Goal: Task Accomplishment & Management: Complete application form

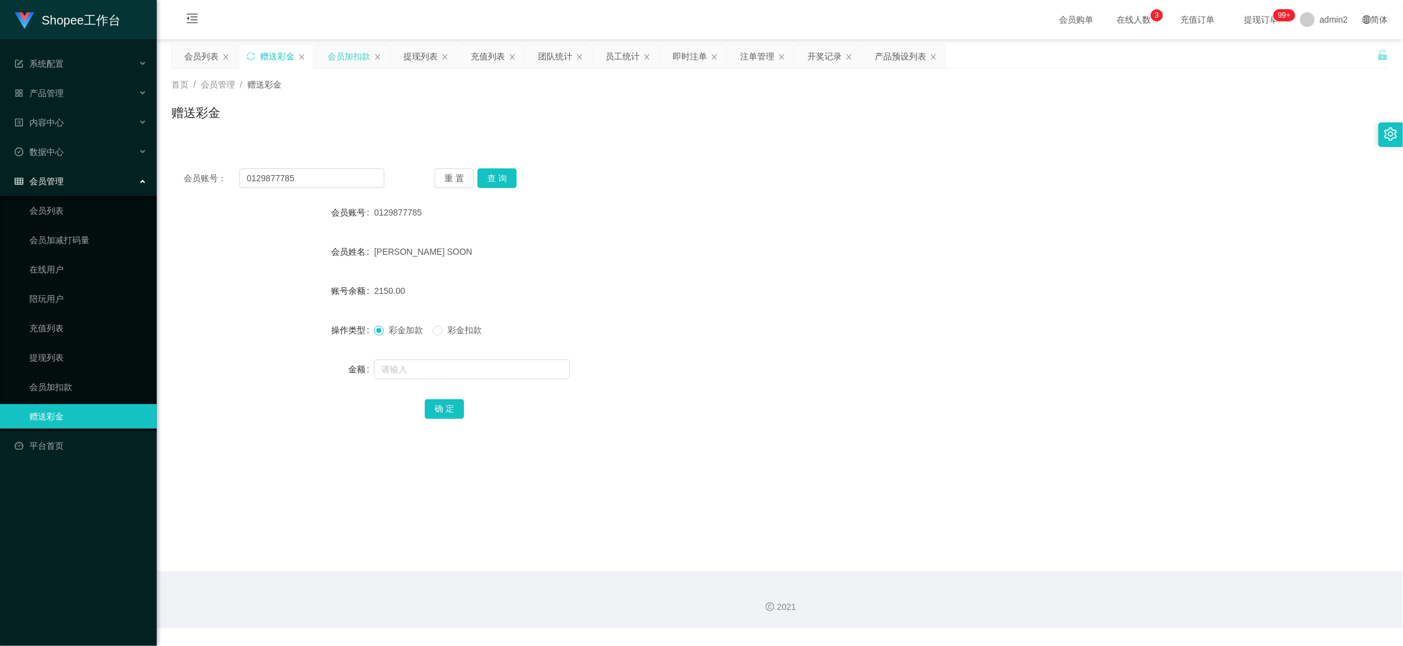
click at [353, 47] on div "会员加扣款" at bounding box center [348, 56] width 43 height 23
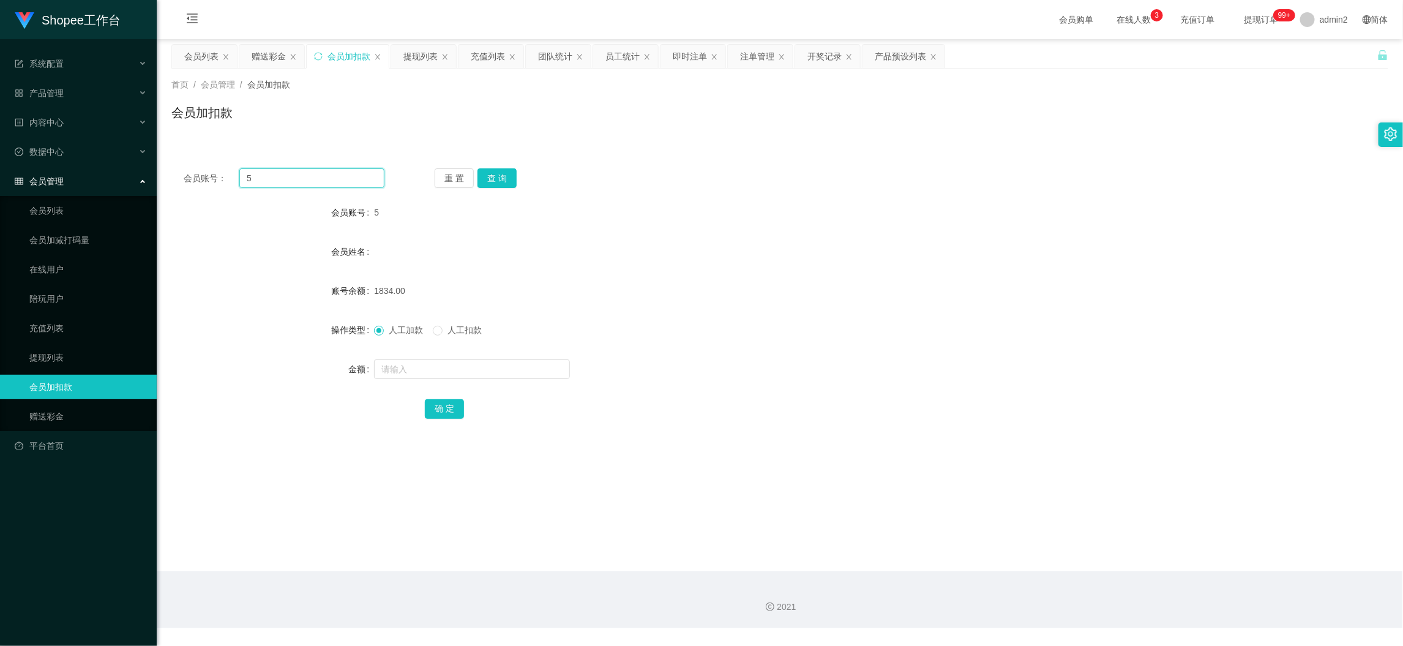
click at [351, 177] on input "5" at bounding box center [311, 178] width 145 height 20
drag, startPoint x: 490, startPoint y: 176, endPoint x: 505, endPoint y: 206, distance: 33.9
click at [490, 175] on button "查 询" at bounding box center [496, 178] width 39 height 20
click at [524, 373] on input "text" at bounding box center [472, 369] width 196 height 20
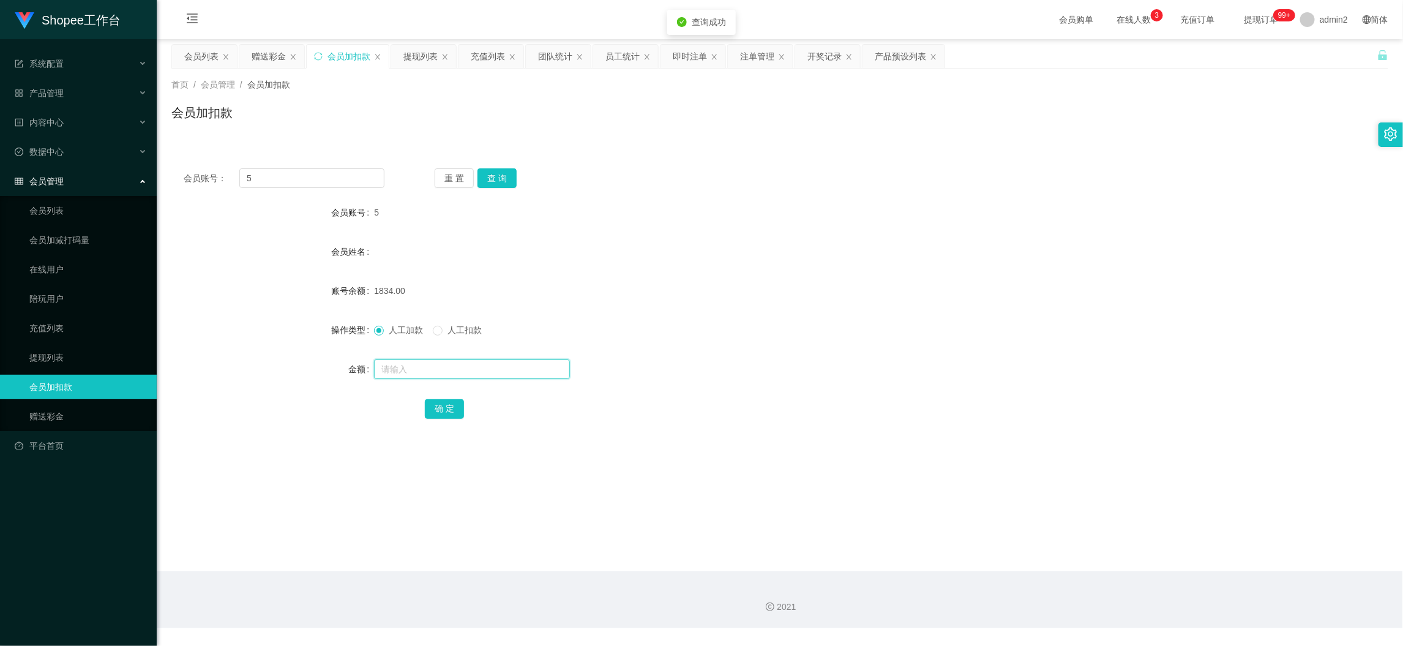
click at [524, 373] on input "text" at bounding box center [472, 369] width 196 height 20
type input "240"
click at [438, 408] on button "确 定" at bounding box center [444, 409] width 39 height 20
click at [278, 57] on div "赠送彩金" at bounding box center [269, 56] width 34 height 23
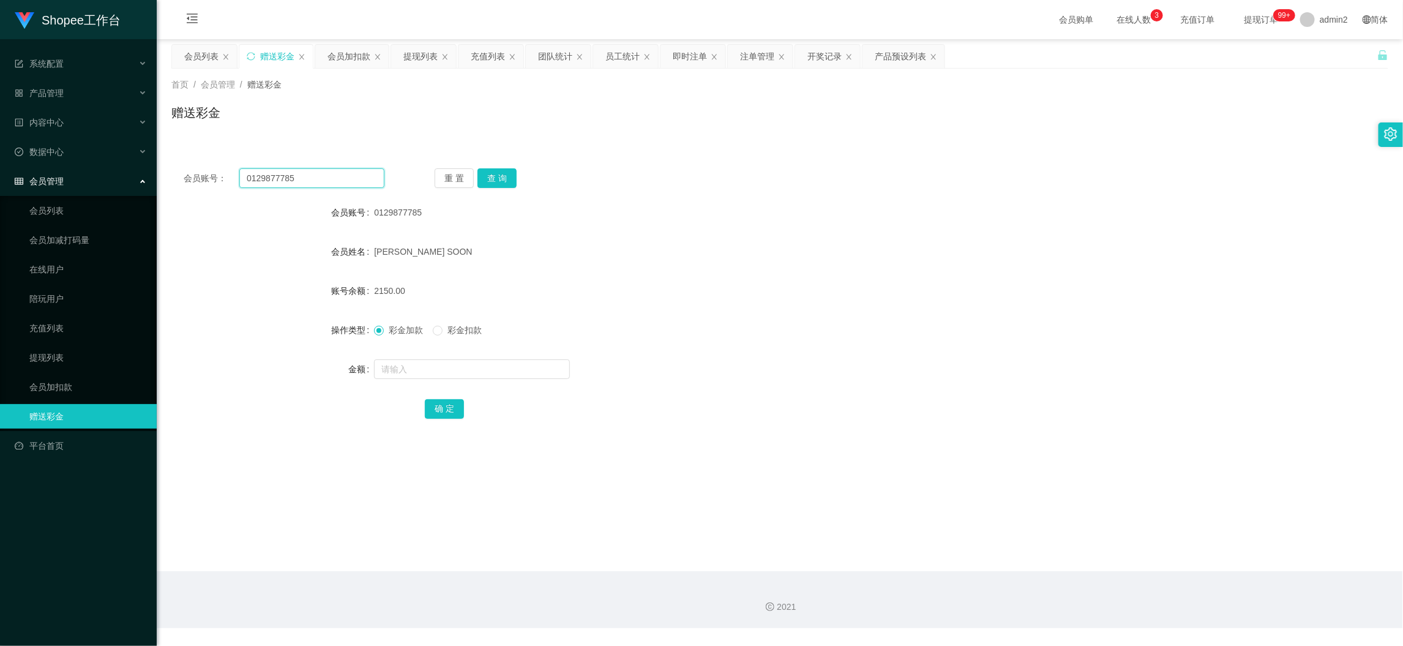
click at [334, 171] on input "0129877785" at bounding box center [311, 178] width 145 height 20
paste input "ziwen777"
type input "ziwen777"
click at [493, 177] on button "查 询" at bounding box center [496, 178] width 39 height 20
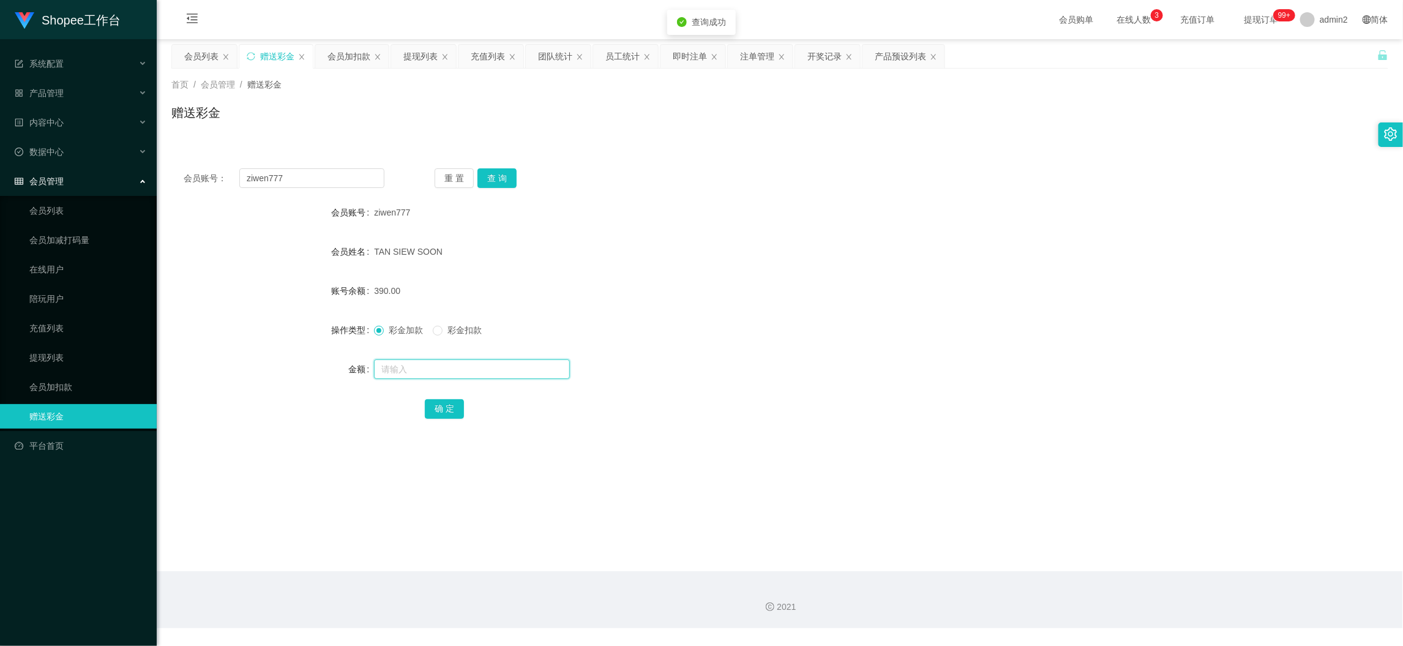
click at [515, 378] on input "text" at bounding box center [472, 369] width 196 height 20
click at [515, 375] on input "text" at bounding box center [472, 369] width 196 height 20
type input "120"
click at [439, 407] on button "确 定" at bounding box center [444, 409] width 39 height 20
drag, startPoint x: 744, startPoint y: 358, endPoint x: 755, endPoint y: 357, distance: 10.5
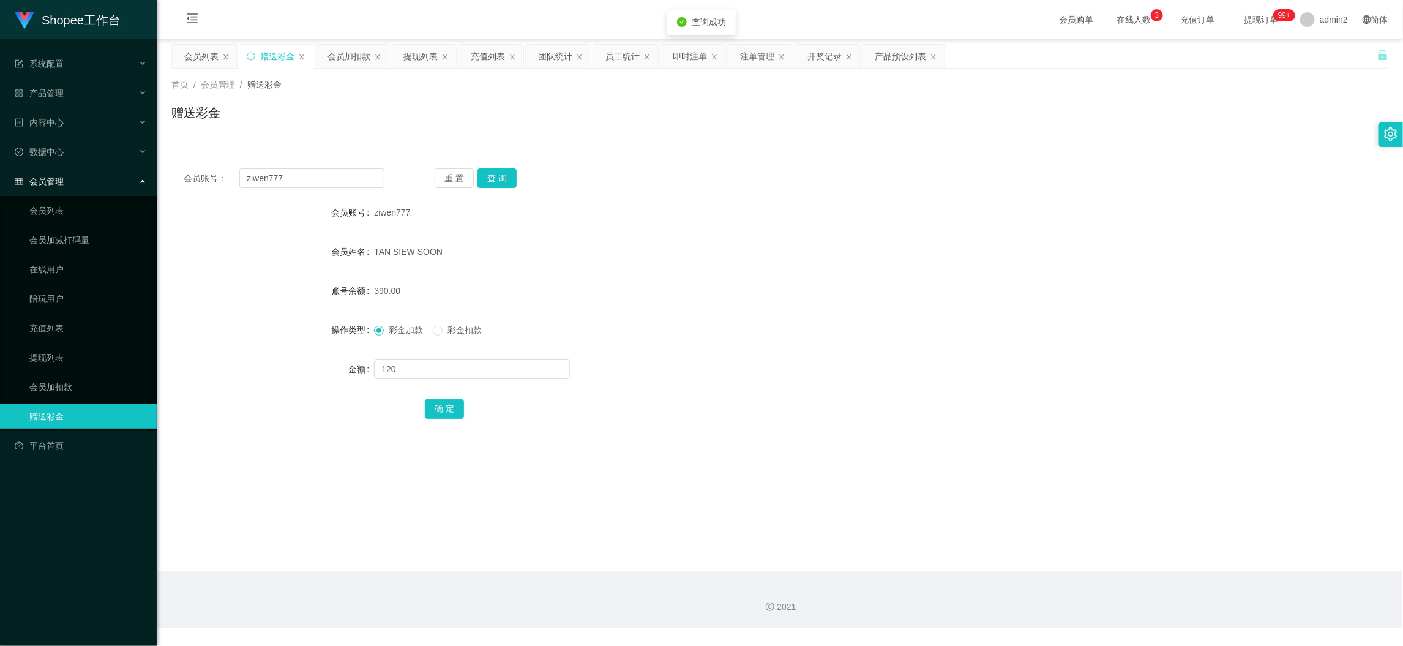
click at [746, 358] on div "120" at bounding box center [729, 369] width 710 height 24
click at [1098, 564] on main "关闭左侧 关闭右侧 关闭其它 刷新页面 会员列表 赠送彩金 会员加扣款 提现列表 充值列表 团队统计 员工统计 即时注单 注单管理 开奖记录 产品预设列表 首…" at bounding box center [780, 305] width 1246 height 532
click at [192, 47] on div "会员列表" at bounding box center [201, 56] width 34 height 23
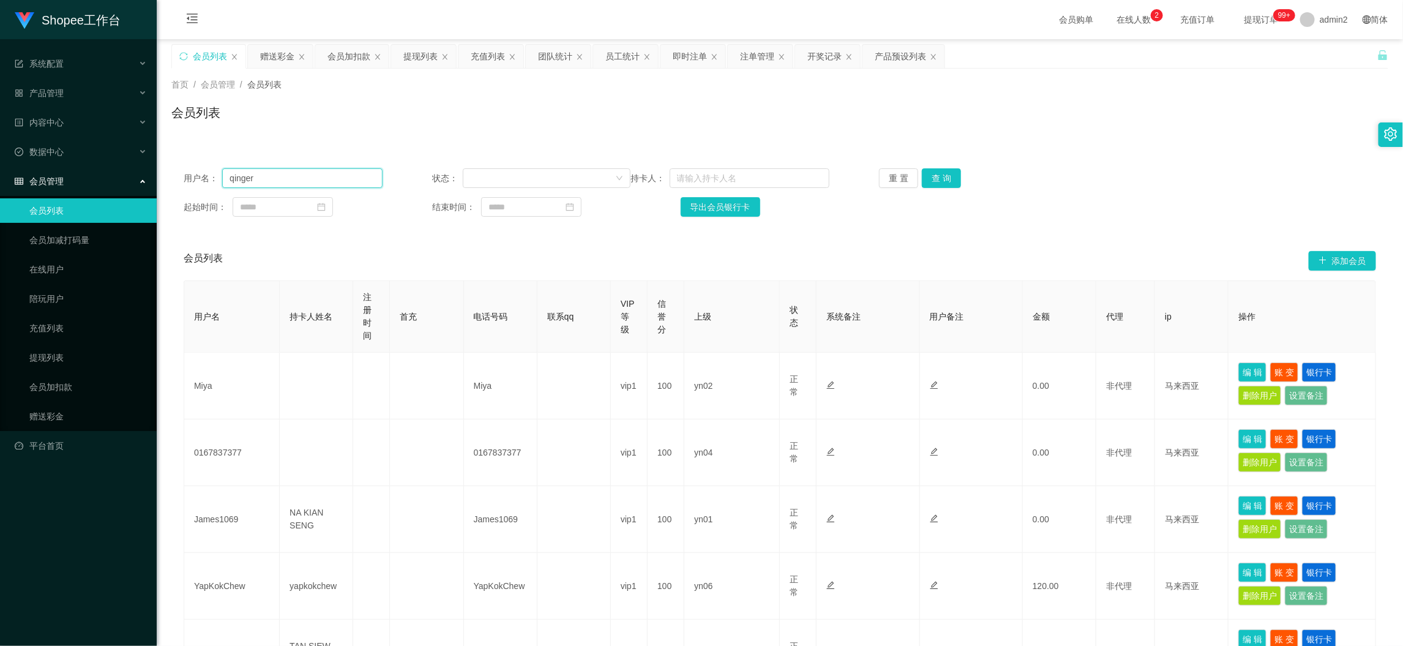
click at [311, 171] on input "qinger" at bounding box center [302, 178] width 160 height 20
paste input "ziwen777"
type input "ziwen777"
click at [949, 174] on button "查 询" at bounding box center [941, 178] width 39 height 20
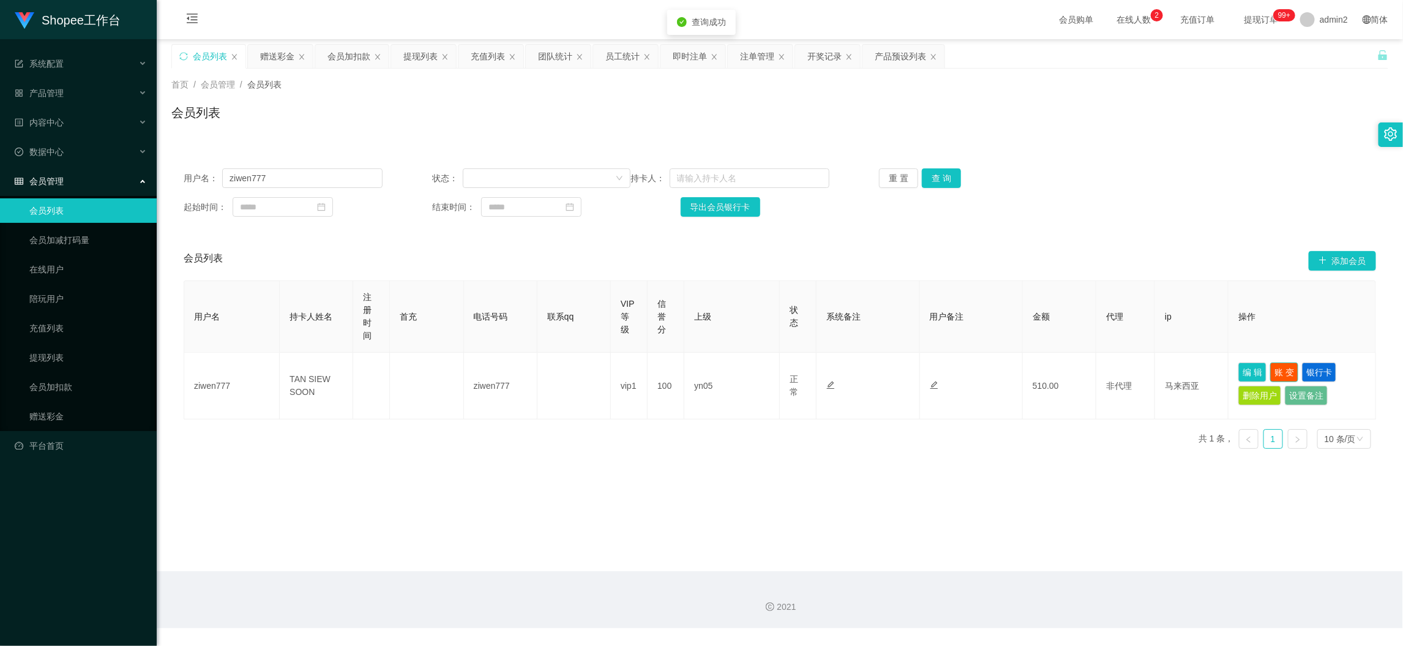
click at [1273, 367] on button "账 变" at bounding box center [1284, 372] width 28 height 20
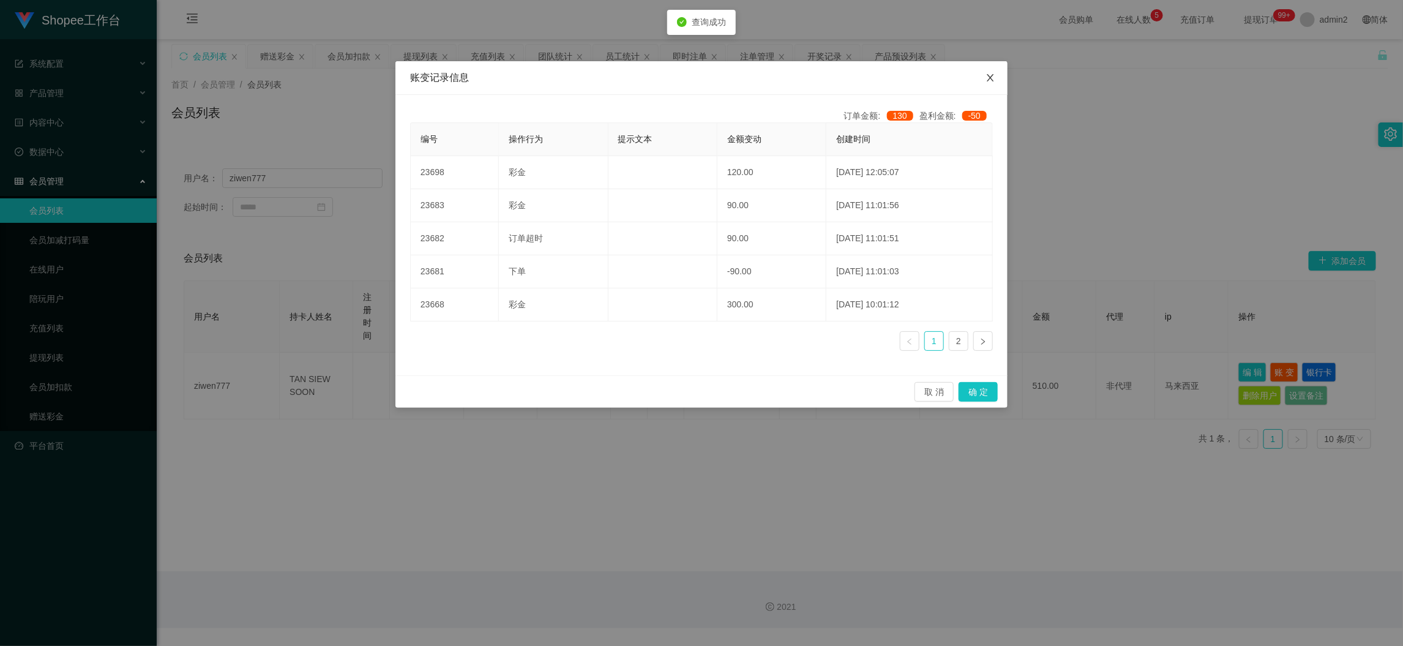
click at [991, 76] on icon "图标: close" at bounding box center [990, 78] width 10 height 10
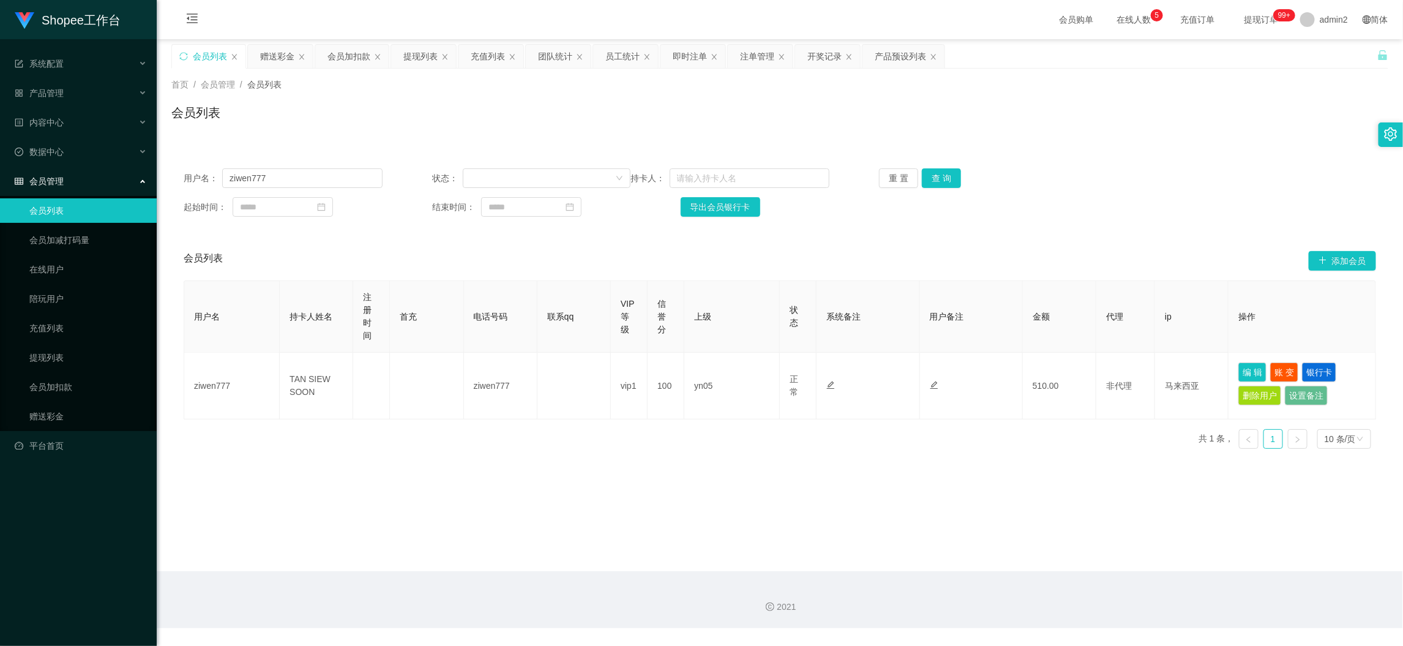
drag, startPoint x: 370, startPoint y: 105, endPoint x: 313, endPoint y: 81, distance: 61.7
click at [368, 105] on div "会员列表" at bounding box center [779, 117] width 1217 height 28
click at [279, 55] on div "赠送彩金" at bounding box center [277, 56] width 34 height 23
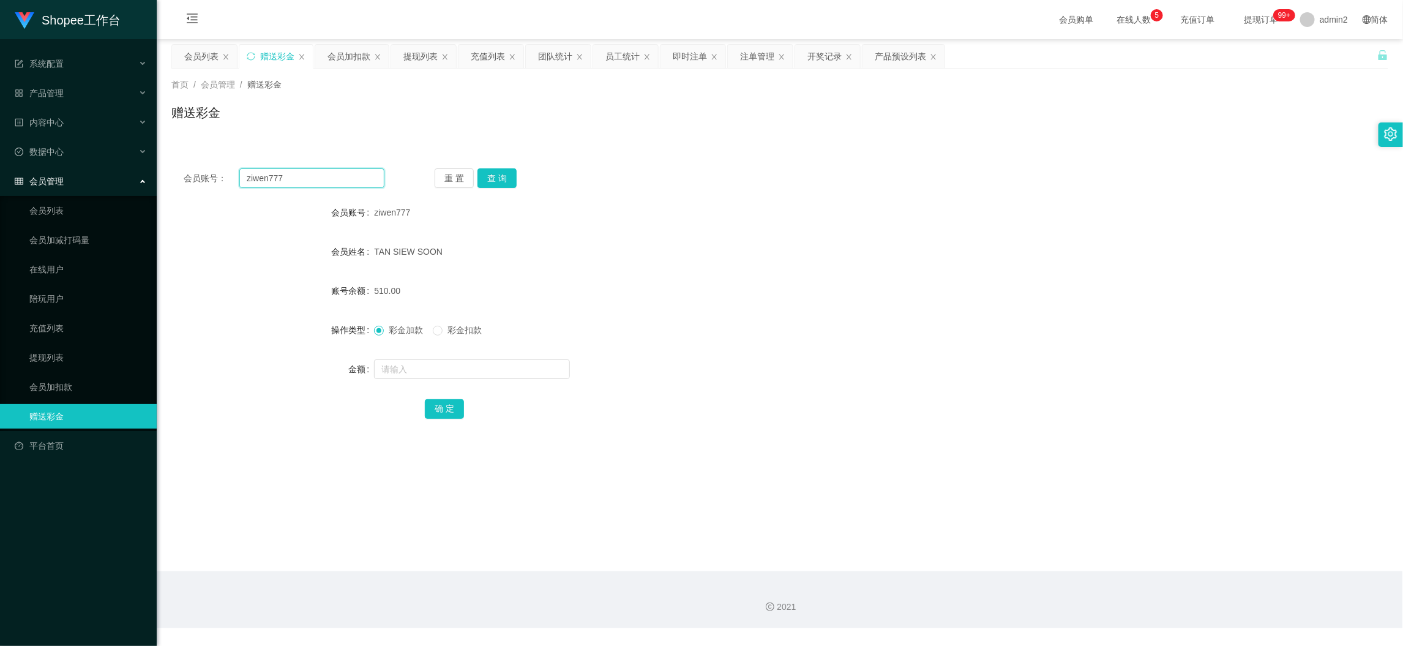
click at [319, 182] on input "ziwen777" at bounding box center [311, 178] width 145 height 20
click at [319, 181] on input "ziwen777" at bounding box center [311, 178] width 145 height 20
click at [496, 173] on button "查 询" at bounding box center [496, 178] width 39 height 20
click at [502, 368] on input "text" at bounding box center [472, 369] width 196 height 20
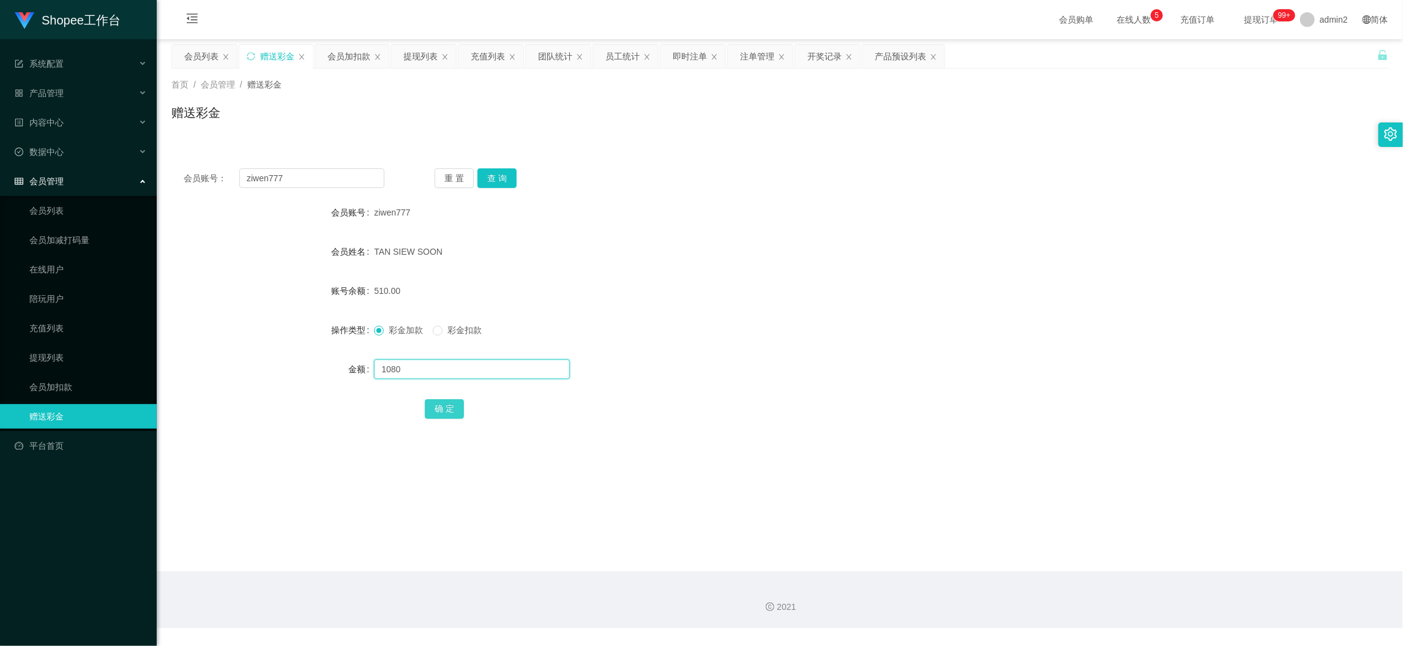
type input "1080"
click at [442, 407] on button "确 定" at bounding box center [444, 409] width 39 height 20
click at [804, 354] on form "会员账号 ziwen777 会员姓名 [PERSON_NAME] SOON 账号余额 1590.00 操作类型 彩金加款 彩金扣款 金额 确 定" at bounding box center [779, 310] width 1217 height 220
click at [701, 209] on div "ziwen777" at bounding box center [729, 212] width 710 height 24
click at [671, 310] on form "会员账号 ziwen777 会员姓名 [PERSON_NAME] SOON 账号余额 1590.00 操作类型 彩金加款 彩金扣款 金额 确 定" at bounding box center [779, 310] width 1217 height 220
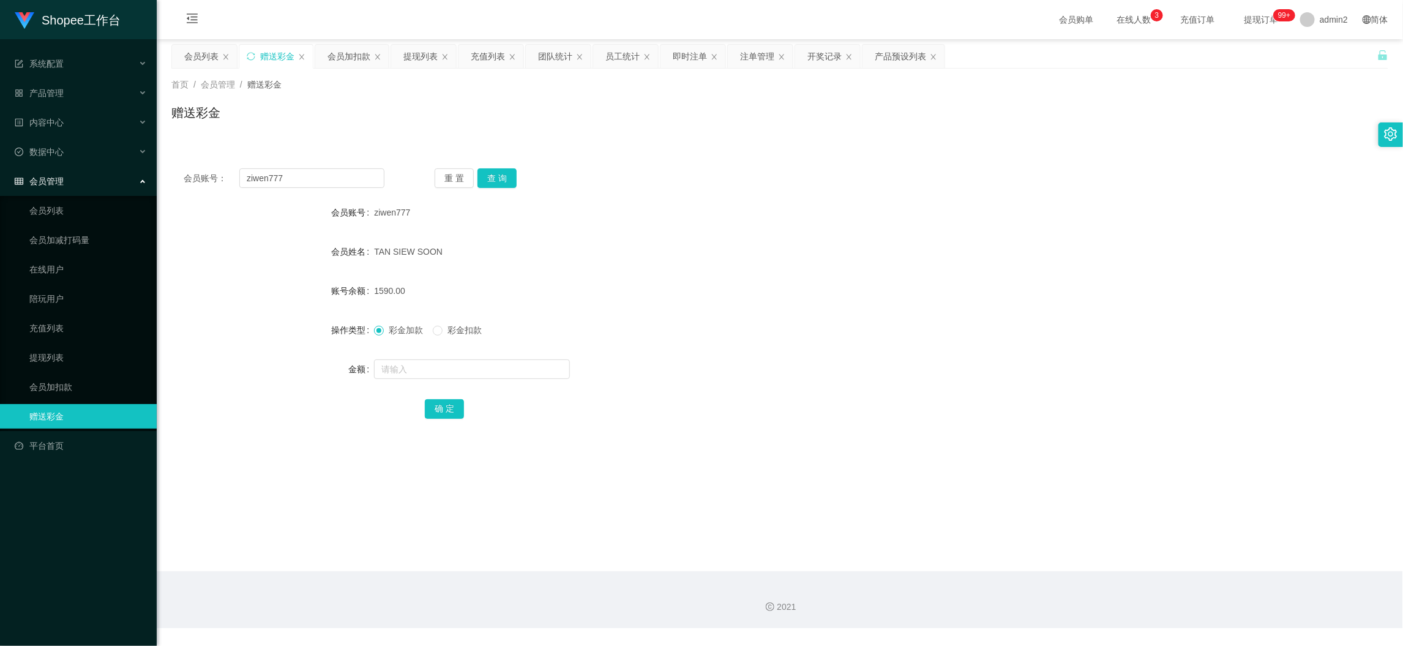
drag, startPoint x: 1042, startPoint y: 585, endPoint x: 1014, endPoint y: 558, distance: 39.4
click at [1041, 581] on div "2021" at bounding box center [780, 599] width 1246 height 57
click at [364, 180] on input "ziwen777" at bounding box center [311, 178] width 145 height 20
paste input "James1069"
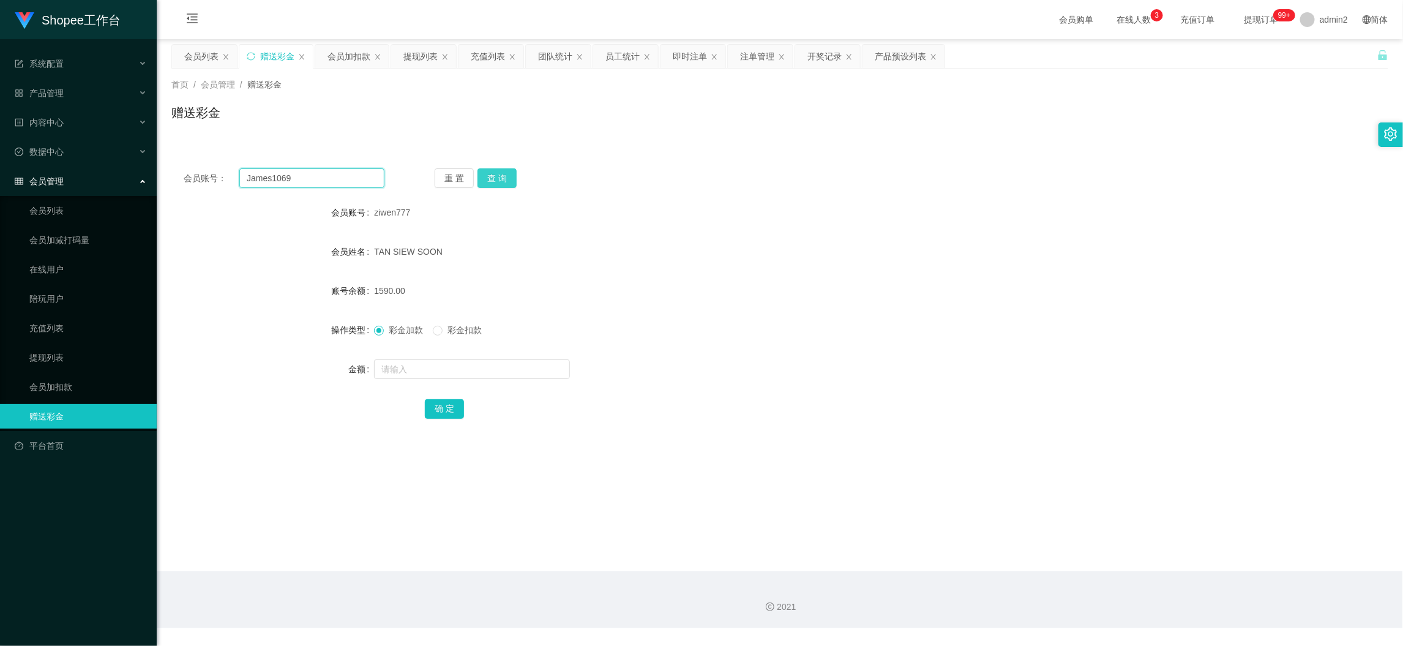
type input "James1069"
click at [498, 170] on button "查 询" at bounding box center [496, 178] width 39 height 20
click at [515, 372] on input "text" at bounding box center [472, 369] width 196 height 20
click at [515, 370] on input "text" at bounding box center [472, 369] width 196 height 20
type input "300"
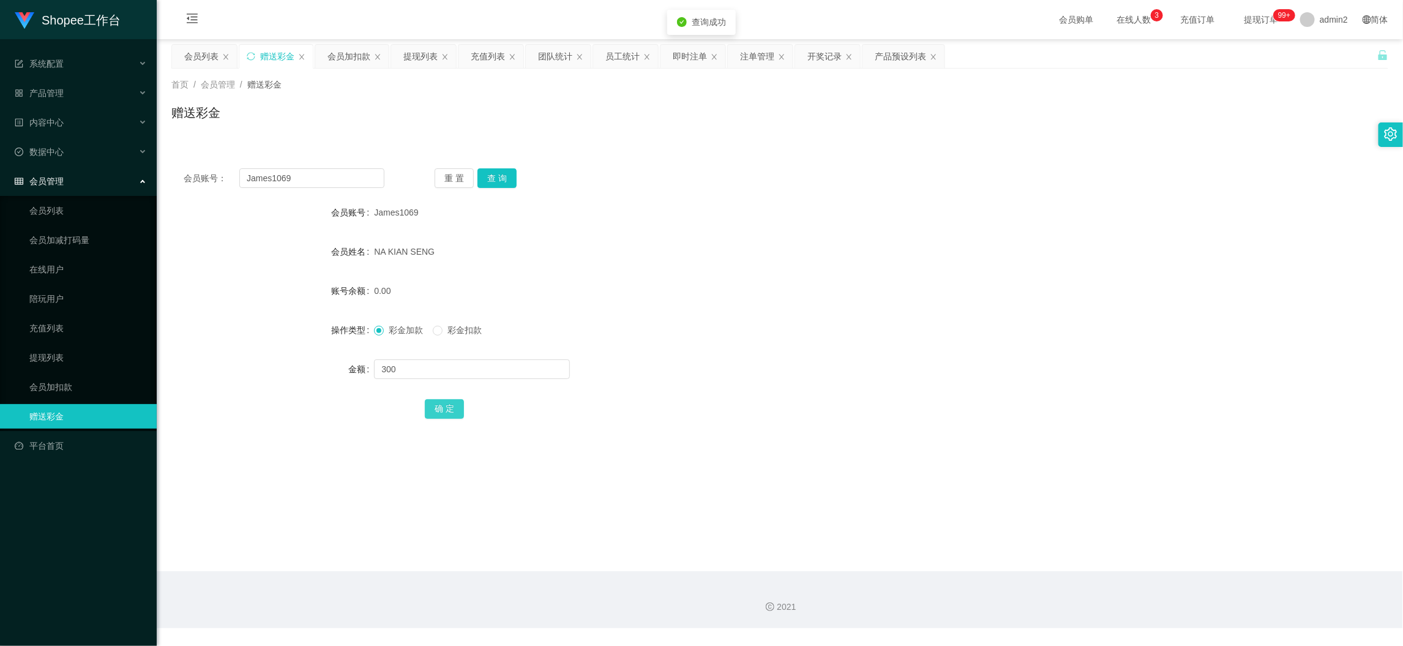
drag, startPoint x: 449, startPoint y: 401, endPoint x: 510, endPoint y: 393, distance: 61.1
click at [449, 401] on button "确 定" at bounding box center [444, 409] width 39 height 20
drag, startPoint x: 740, startPoint y: 368, endPoint x: 747, endPoint y: 370, distance: 7.2
click at [742, 368] on div at bounding box center [729, 369] width 710 height 24
click at [339, 57] on div "会员加扣款" at bounding box center [348, 56] width 43 height 23
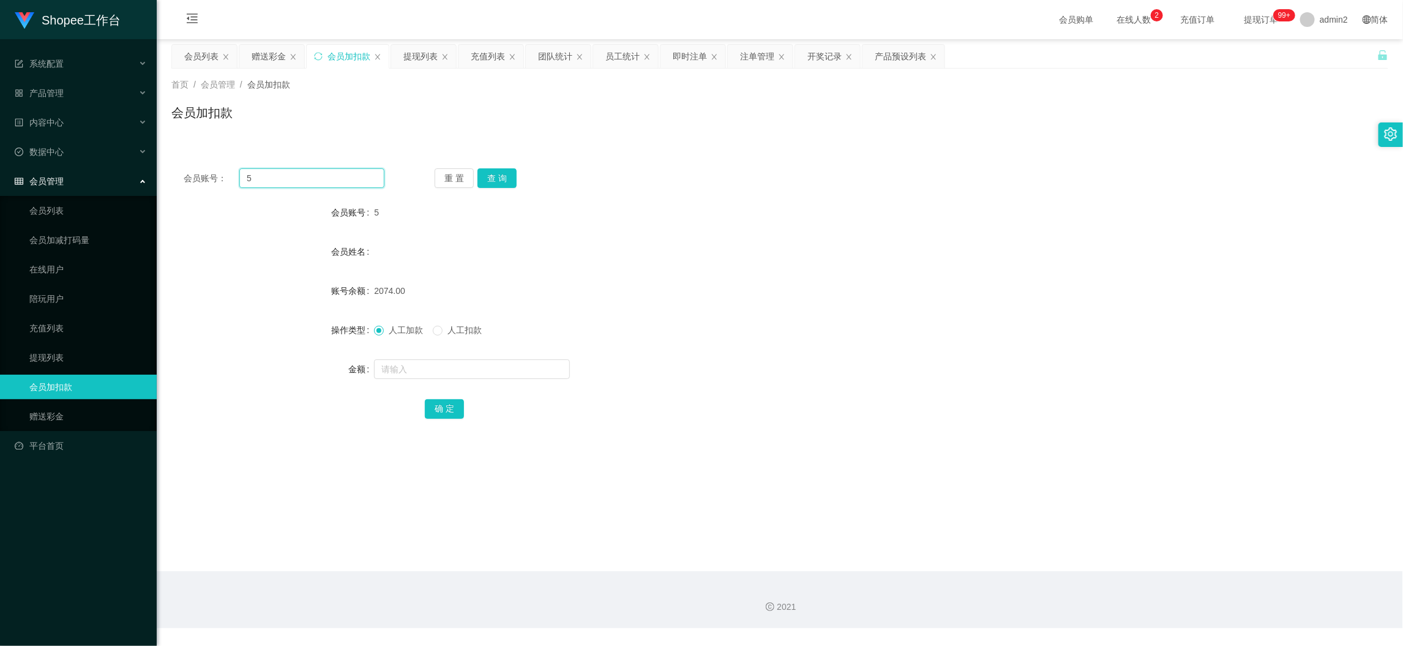
click at [333, 176] on input "5" at bounding box center [311, 178] width 145 height 20
drag, startPoint x: 333, startPoint y: 176, endPoint x: 483, endPoint y: 185, distance: 150.8
click at [335, 176] on input "5" at bounding box center [311, 178] width 145 height 20
paste input "11"
type input "11"
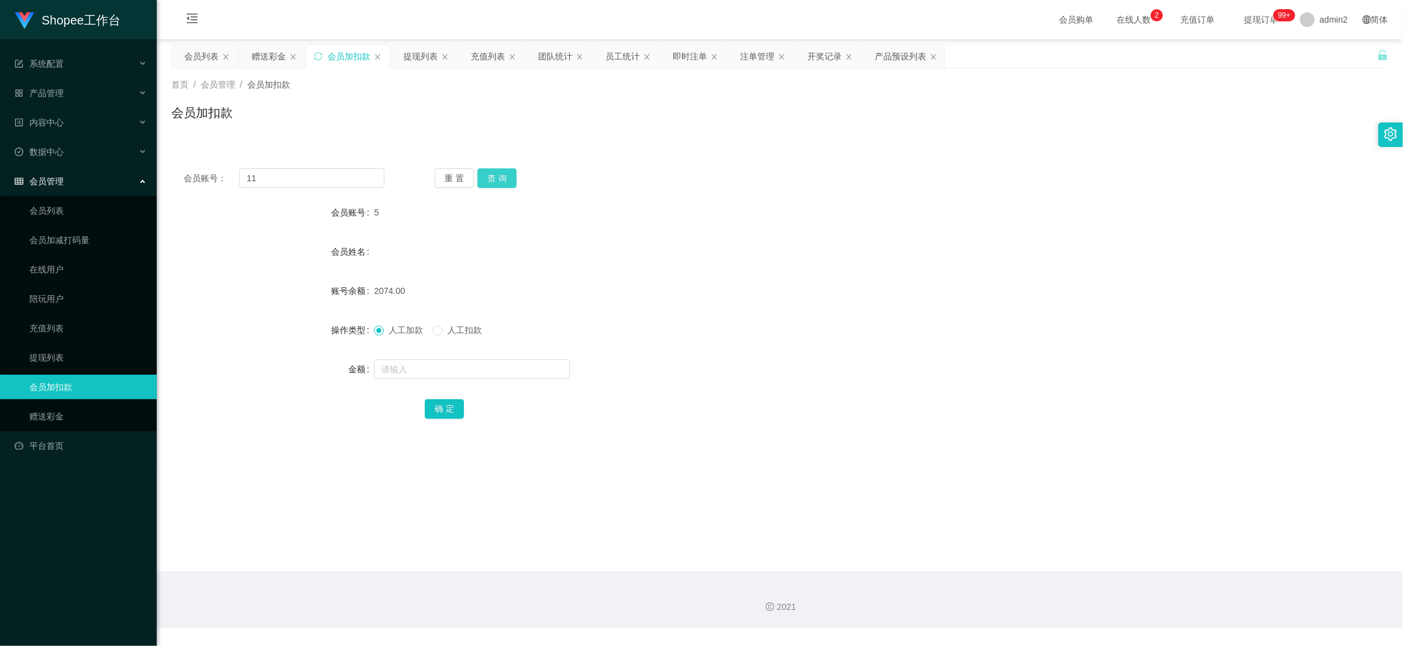
drag, startPoint x: 496, startPoint y: 179, endPoint x: 505, endPoint y: 261, distance: 81.9
click at [496, 179] on button "查 询" at bounding box center [496, 178] width 39 height 20
click at [505, 370] on input "text" at bounding box center [472, 369] width 196 height 20
type input "60"
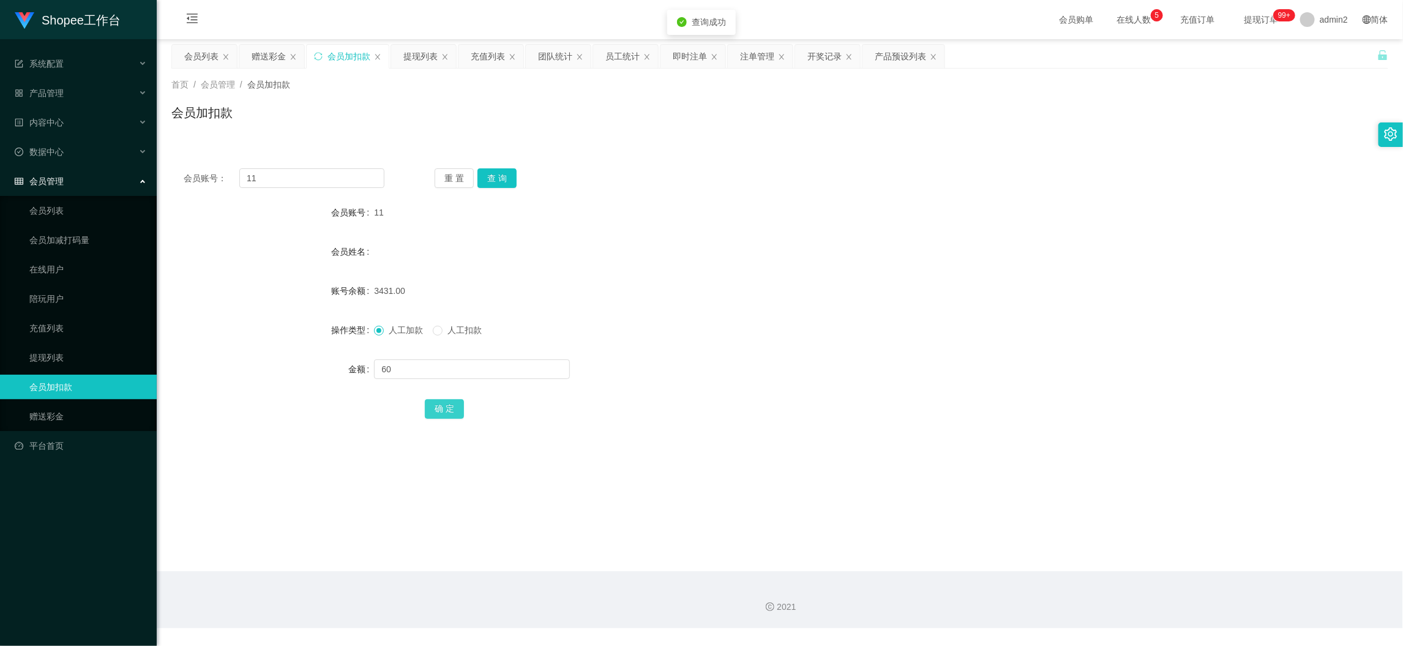
click at [439, 406] on button "确 定" at bounding box center [444, 409] width 39 height 20
